Goal: Task Accomplishment & Management: Use online tool/utility

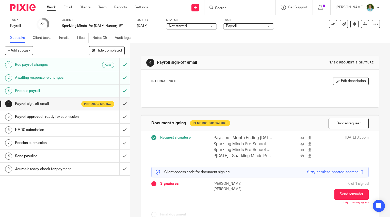
click at [241, 11] on div at bounding box center [239, 7] width 71 height 15
click at [226, 11] on div at bounding box center [239, 7] width 71 height 15
click at [225, 9] on input "Search" at bounding box center [237, 8] width 46 height 5
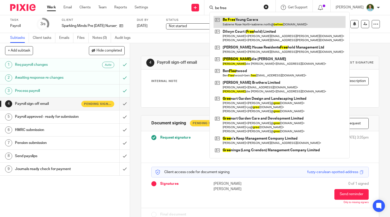
type input "be free"
click at [232, 25] on link at bounding box center [279, 22] width 132 height 12
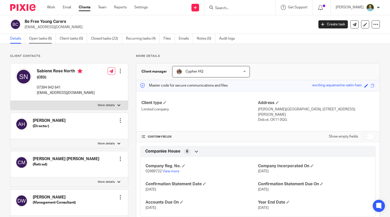
click at [40, 41] on link "Open tasks (6)" at bounding box center [42, 39] width 27 height 10
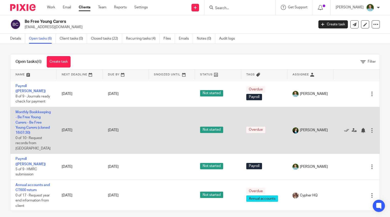
scroll to position [4, 0]
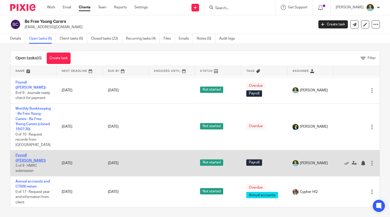
click at [28, 160] on link "Payroll ([PERSON_NAME])" at bounding box center [30, 157] width 30 height 9
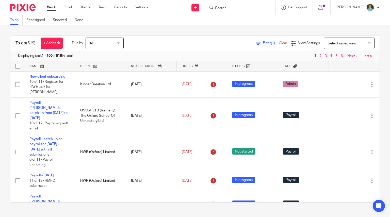
click at [241, 8] on input "Search" at bounding box center [237, 8] width 46 height 5
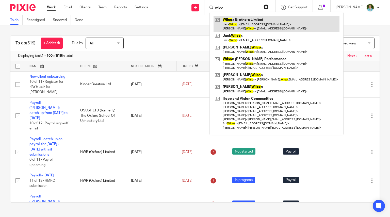
type input "wilco"
click at [242, 20] on link at bounding box center [276, 24] width 126 height 16
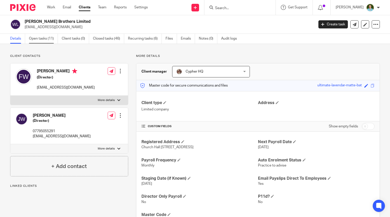
click at [48, 35] on link "Open tasks (11)" at bounding box center [43, 39] width 29 height 10
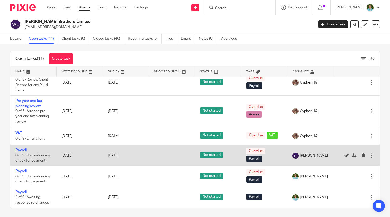
scroll to position [4, 0]
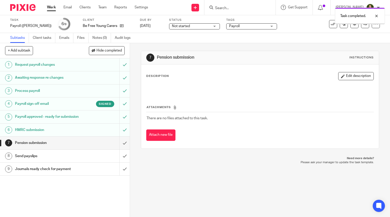
click at [119, 147] on input "submit" at bounding box center [65, 142] width 130 height 13
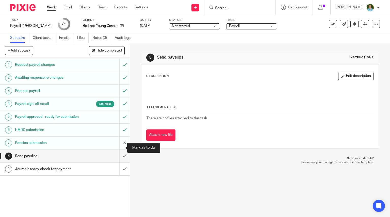
click at [116, 149] on input "submit" at bounding box center [65, 142] width 130 height 13
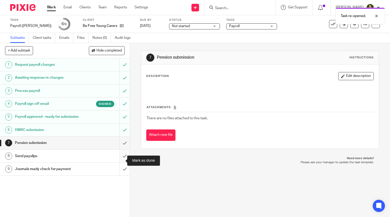
click at [117, 162] on input "submit" at bounding box center [65, 156] width 130 height 13
